Goal: Information Seeking & Learning: Learn about a topic

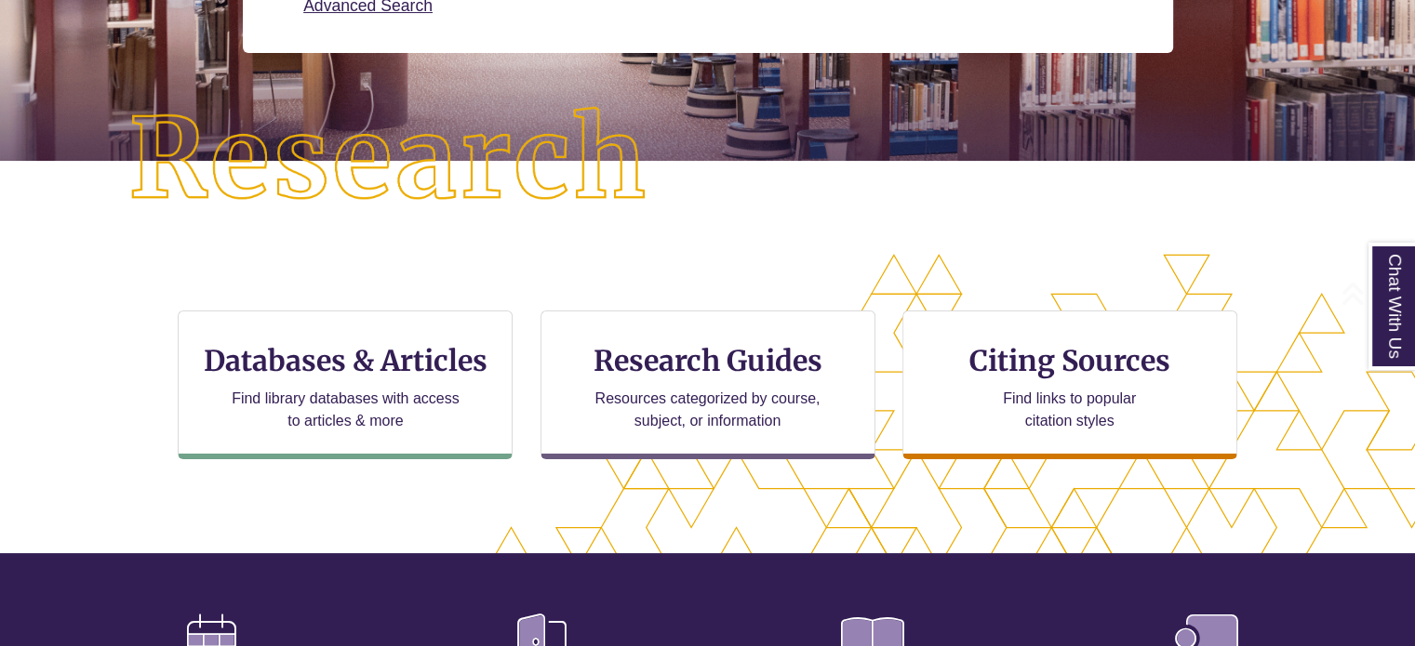
scroll to position [422, 0]
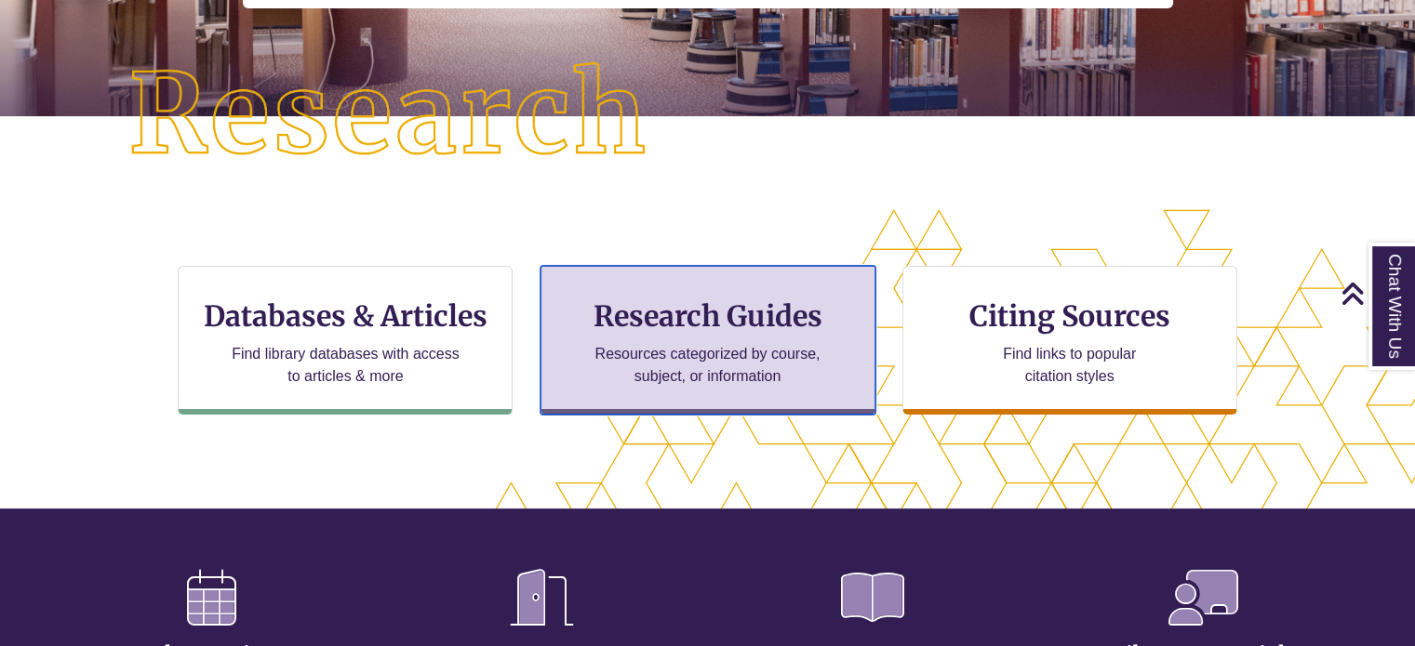
click at [612, 293] on div "Research Guides Resources categorized by course, subject, or information" at bounding box center [707, 340] width 335 height 149
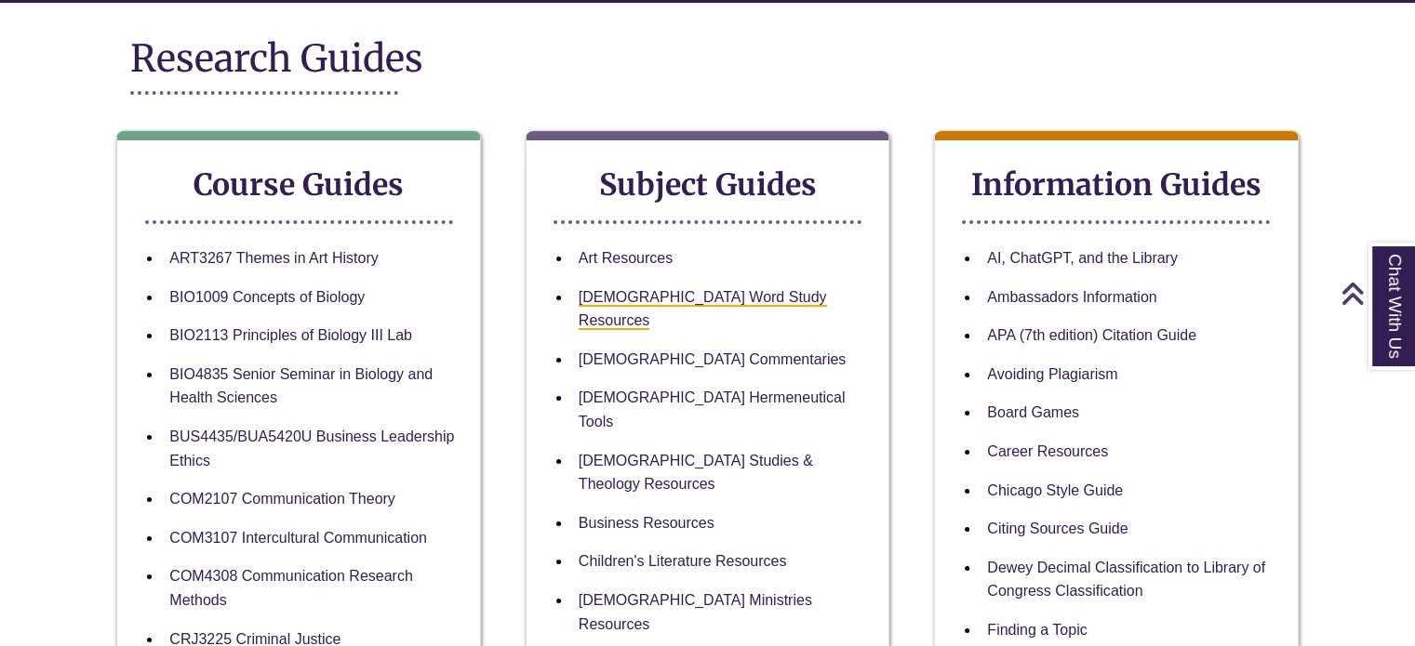
scroll to position [225, 0]
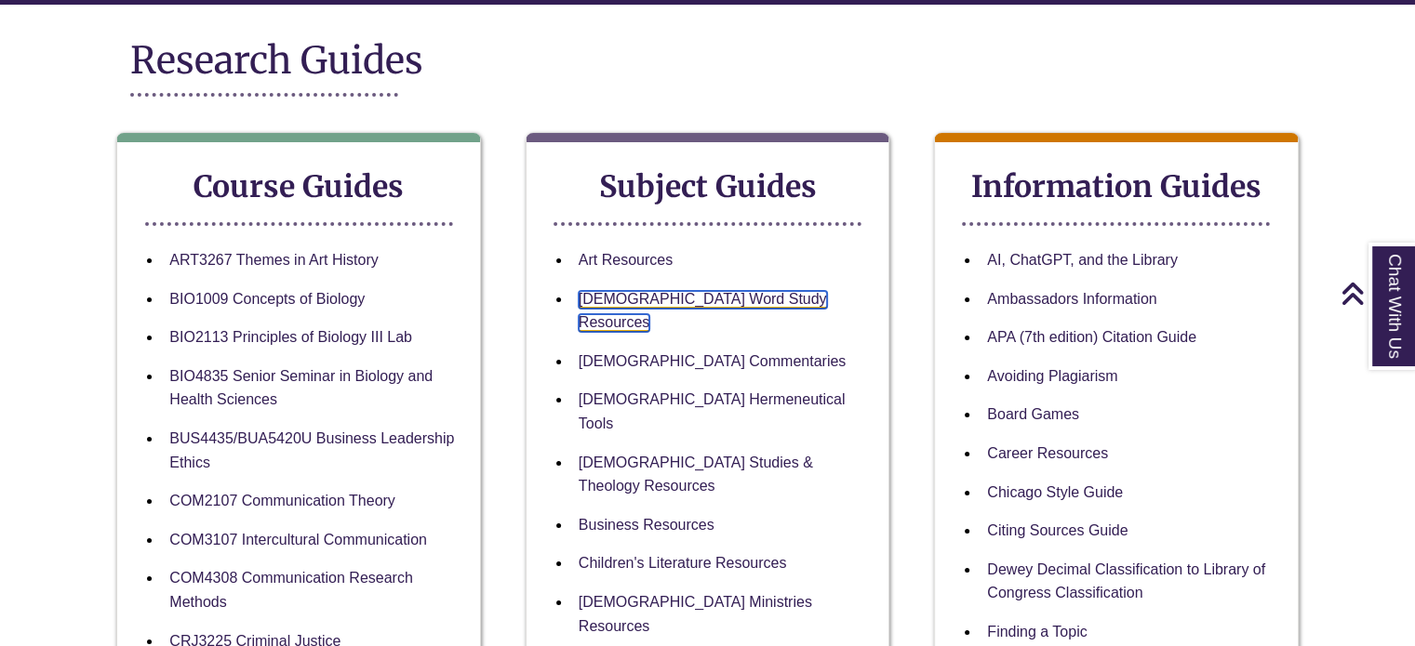
click at [610, 297] on link "[DEMOGRAPHIC_DATA] Word Study Resources" at bounding box center [702, 312] width 248 height 42
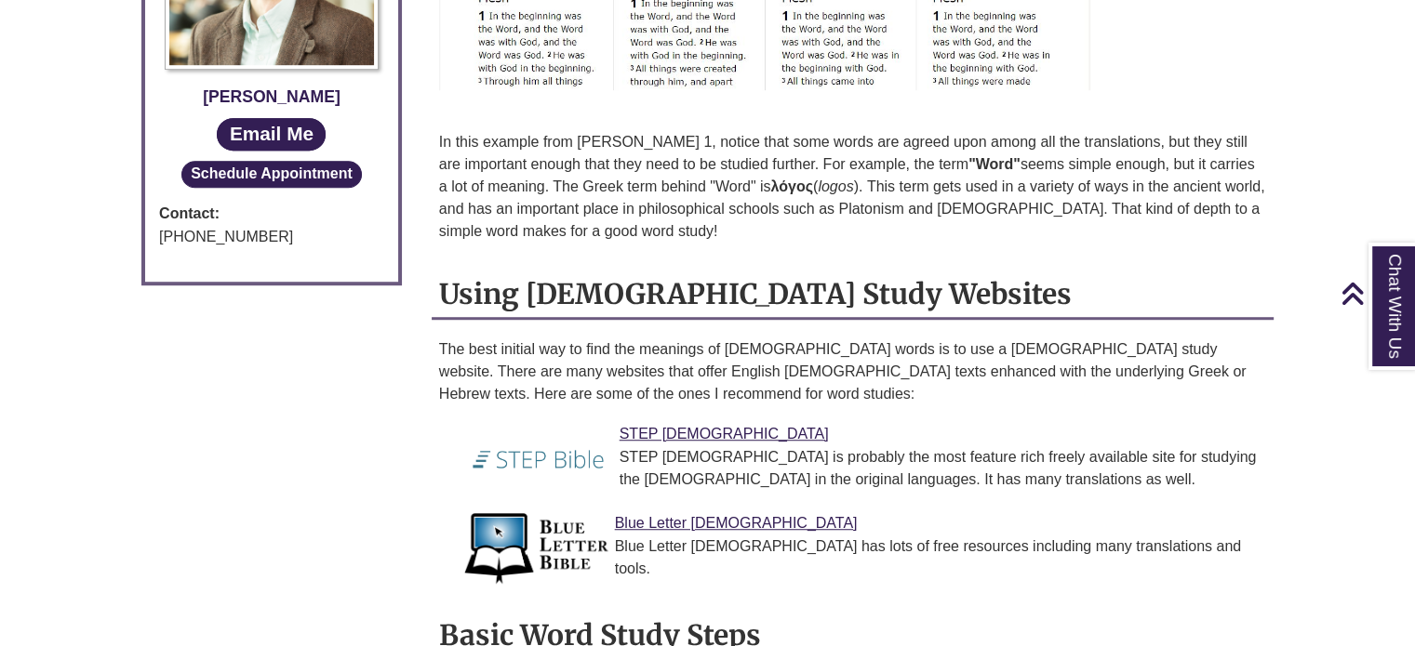
scroll to position [1326, 0]
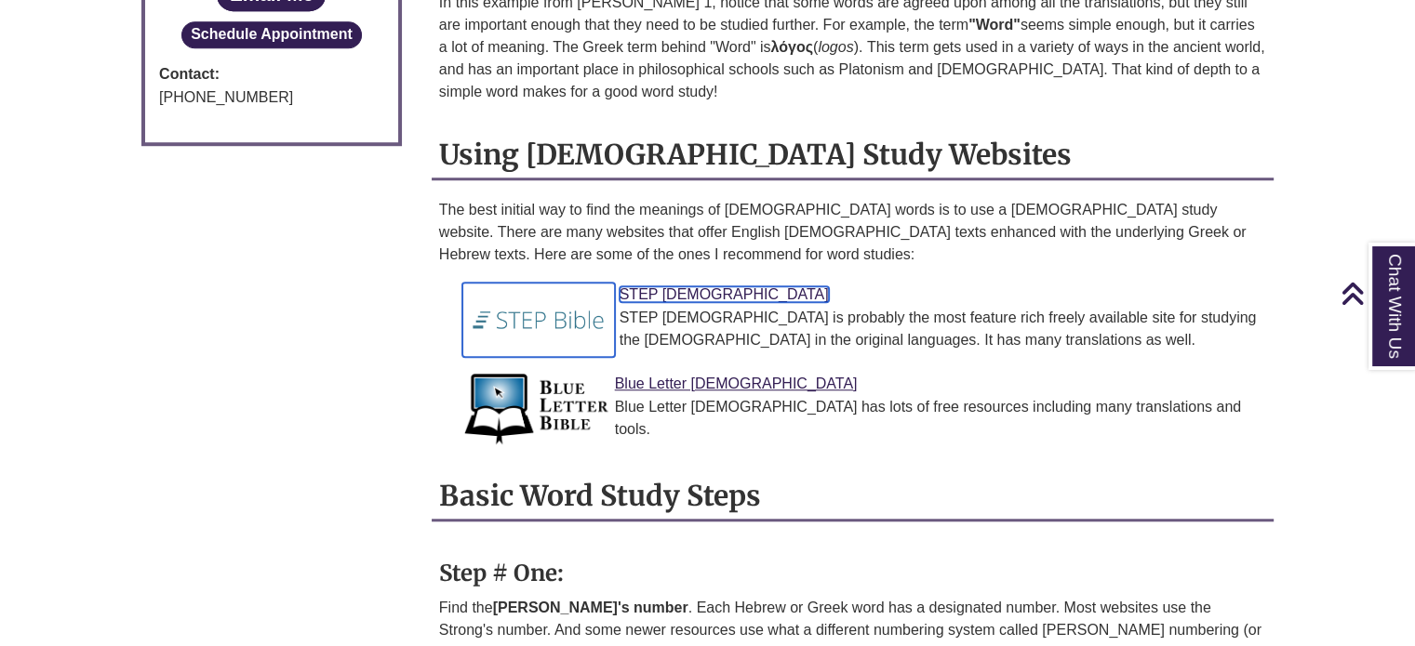
click at [670, 286] on link "STEP [DEMOGRAPHIC_DATA]" at bounding box center [723, 294] width 209 height 16
